Goal: Entertainment & Leisure: Consume media (video, audio)

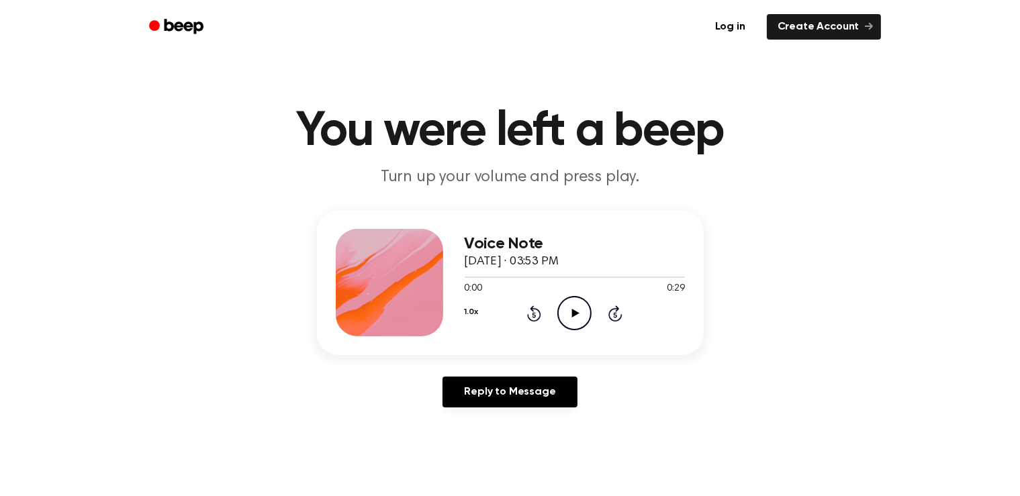
click at [571, 313] on icon "Play Audio" at bounding box center [574, 313] width 34 height 34
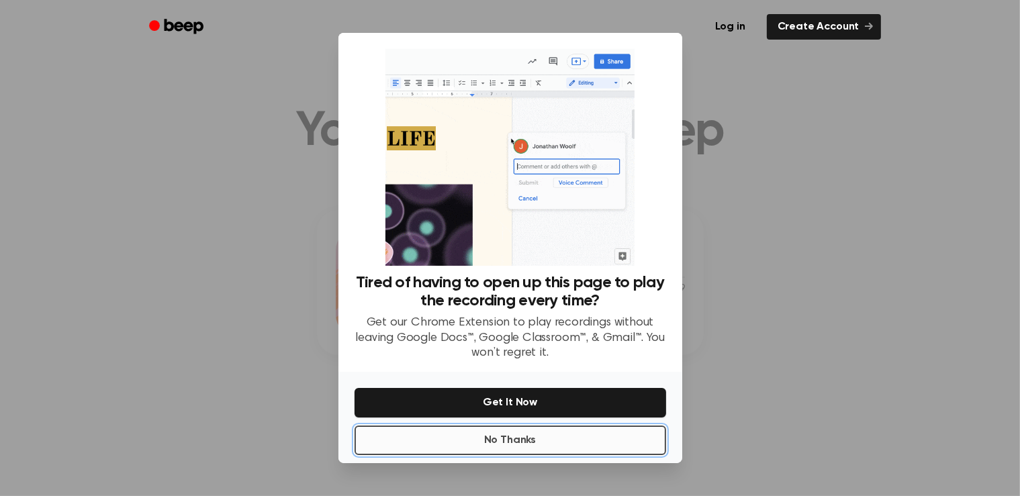
click at [501, 444] on button "No Thanks" at bounding box center [511, 441] width 312 height 30
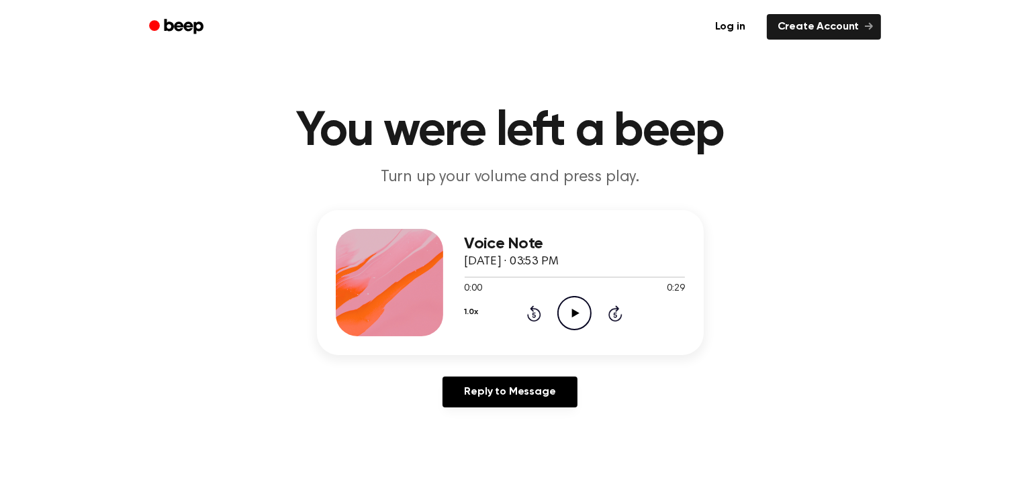
click at [583, 310] on icon "Play Audio" at bounding box center [574, 313] width 34 height 34
click at [596, 282] on div "0:29 0:29 Your browser does not support the [object Object] element." at bounding box center [575, 283] width 220 height 25
click at [538, 314] on icon "Rewind 5 seconds" at bounding box center [533, 313] width 15 height 17
click at [571, 313] on icon "Play Audio" at bounding box center [574, 313] width 34 height 34
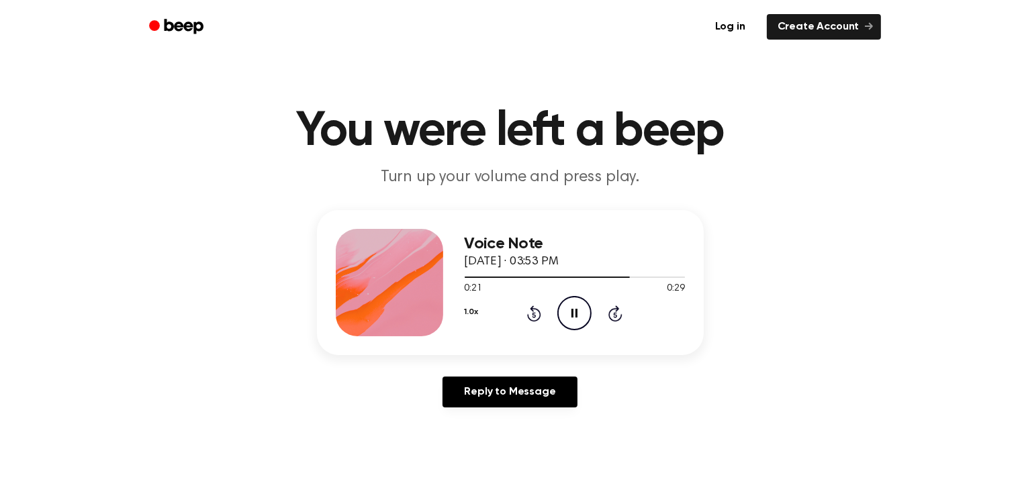
click at [571, 313] on icon "Pause Audio" at bounding box center [574, 313] width 34 height 34
click at [530, 316] on icon "Rewind 5 seconds" at bounding box center [533, 313] width 15 height 17
click at [571, 313] on icon "Play Audio" at bounding box center [574, 313] width 34 height 34
click at [571, 313] on icon "Pause Audio" at bounding box center [574, 313] width 34 height 34
